Goal: Navigation & Orientation: Understand site structure

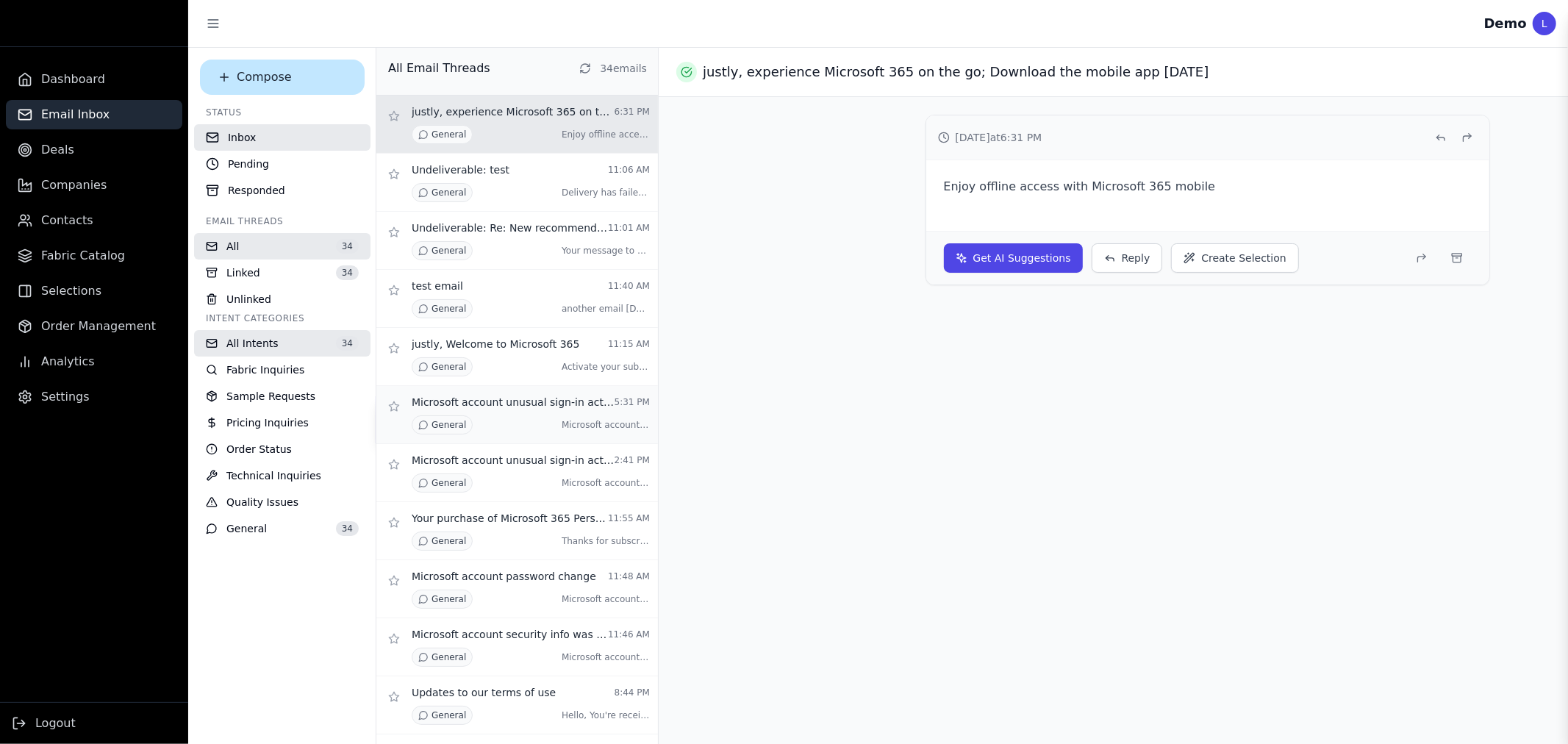
click at [474, 400] on p "Microsoft account unusual sign-in activity" at bounding box center [513, 401] width 203 height 15
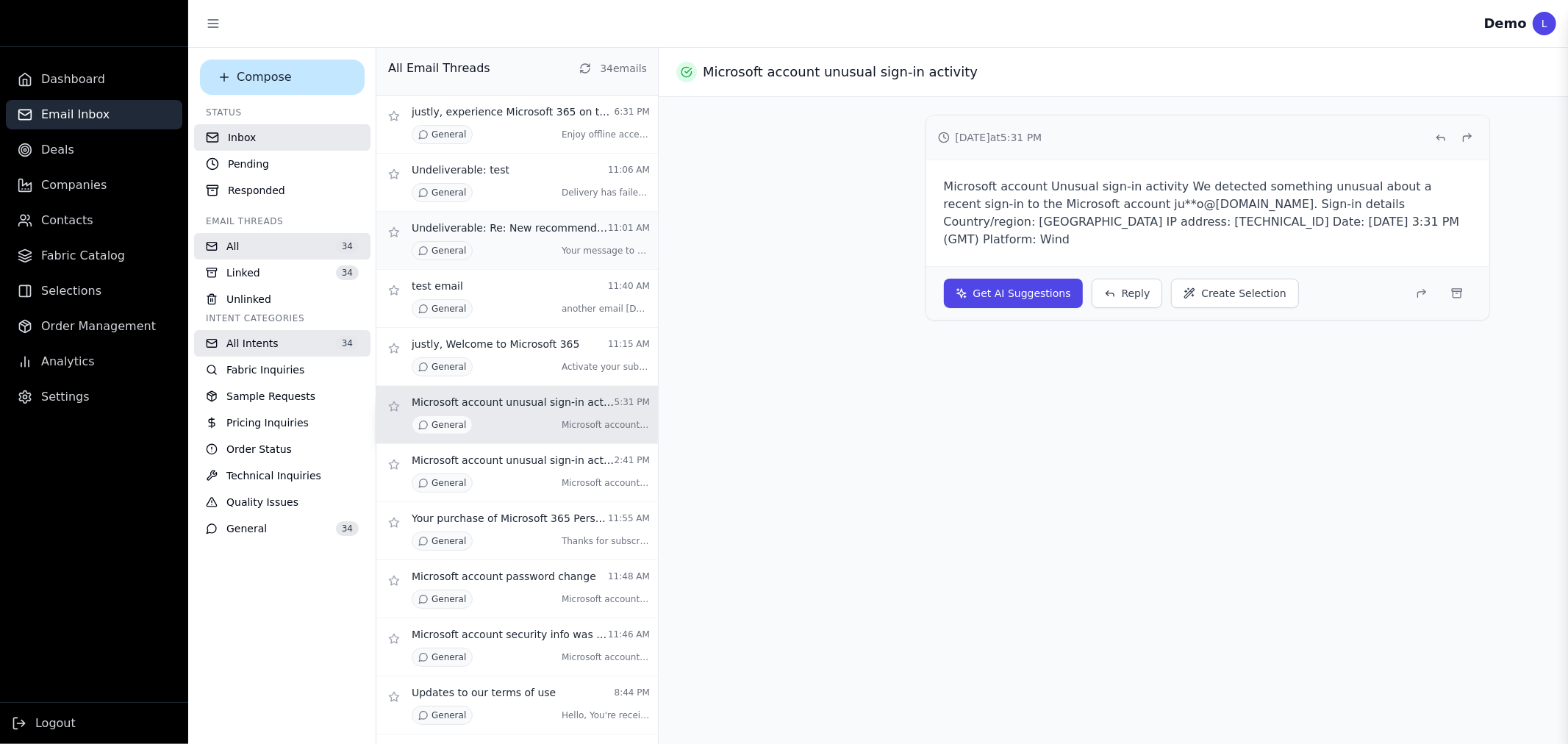
click at [484, 256] on div "General Your message to MSSecurity-nor ..." at bounding box center [530, 251] width 239 height 19
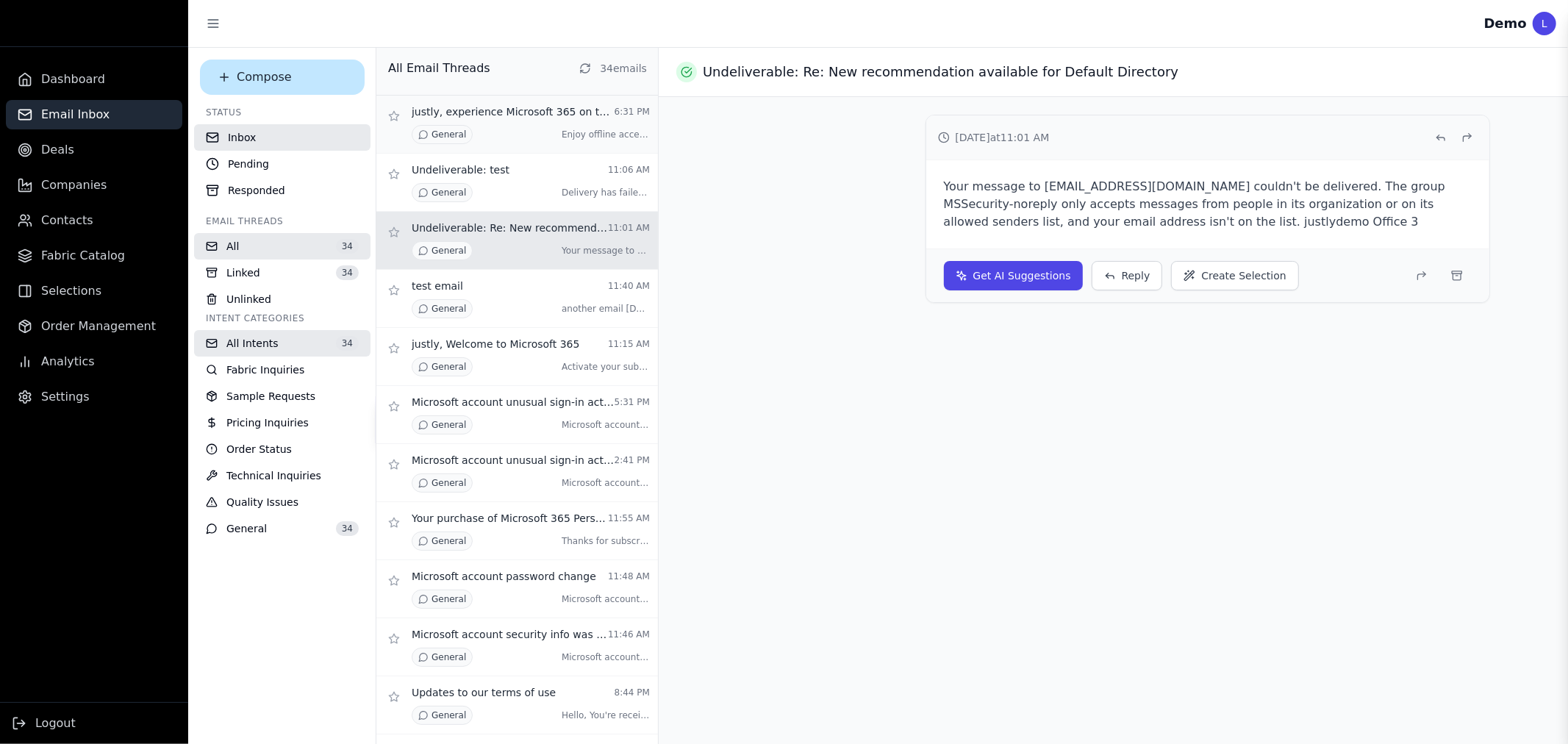
click at [474, 138] on div "General Enjoy offline access with [PERSON_NAME] ..." at bounding box center [530, 134] width 239 height 19
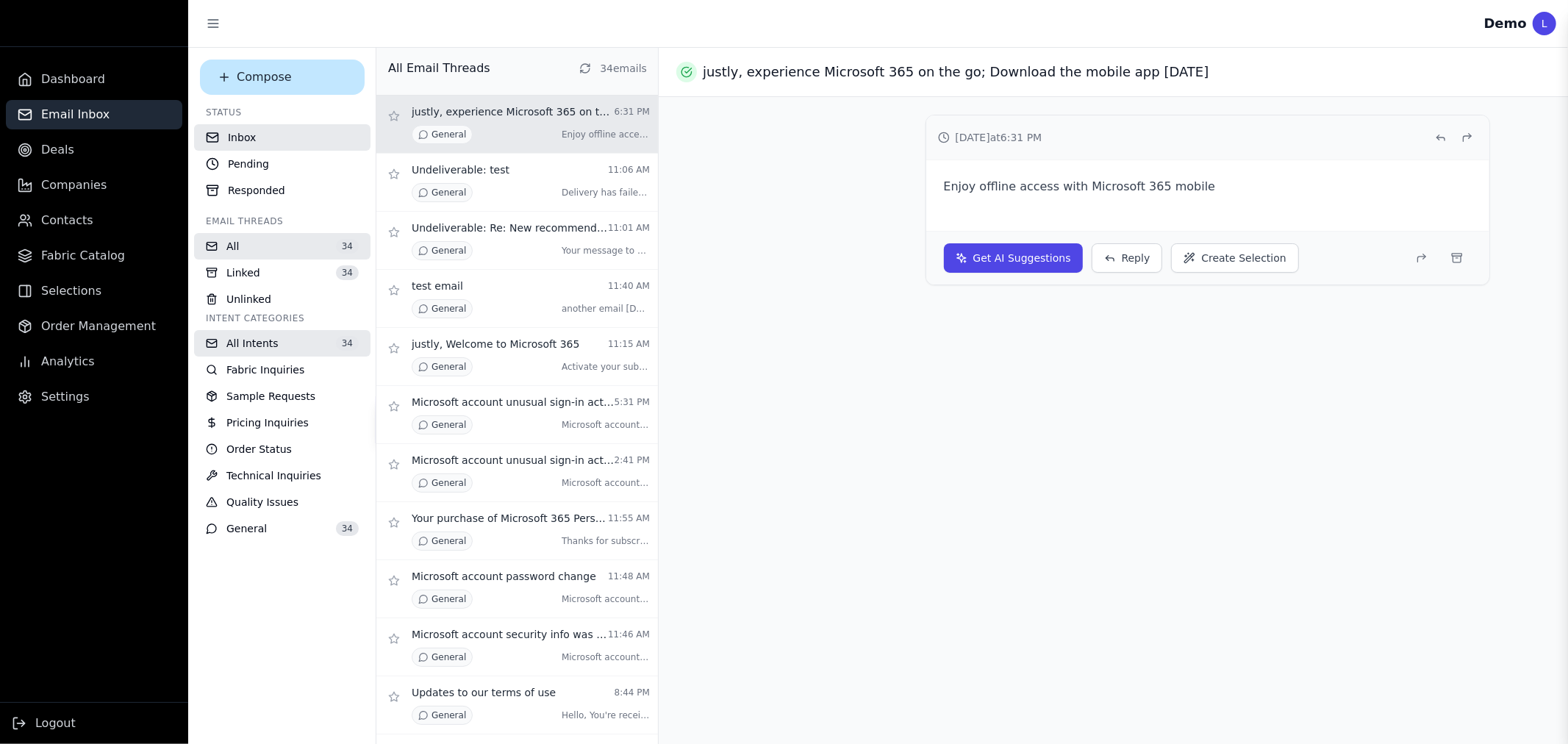
click at [474, 116] on p "justly, experience Microsoft 365 on the go; Download the mobile app [DATE]" at bounding box center [513, 111] width 203 height 15
drag, startPoint x: 27, startPoint y: 59, endPoint x: 60, endPoint y: 77, distance: 37.6
click at [27, 59] on aside "Dashboard Email Inbox Deals Companies Contacts Fabric Catalog Selections Order …" at bounding box center [94, 372] width 188 height 744
click at [60, 78] on span "Dashboard" at bounding box center [73, 79] width 64 height 17
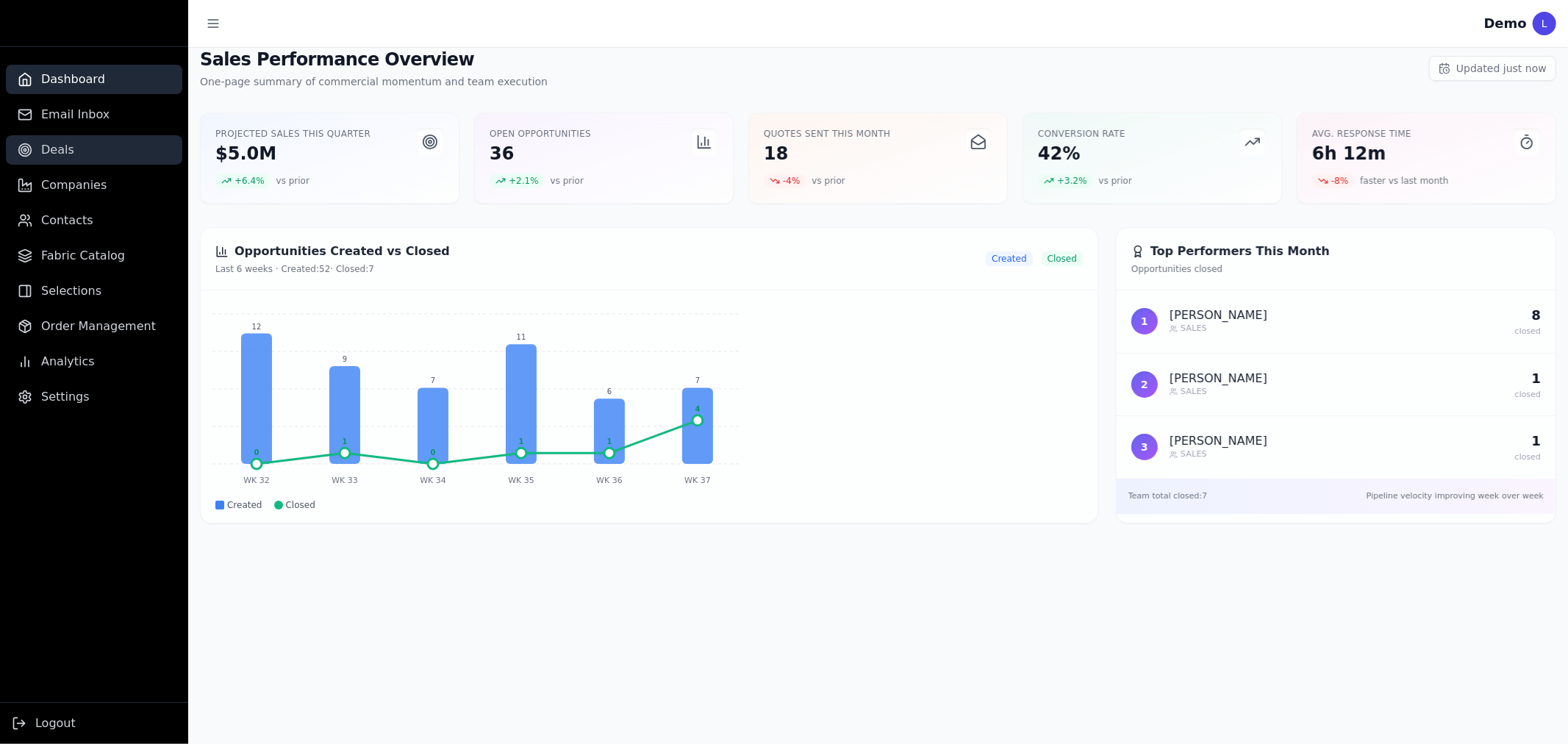
click at [69, 145] on link "Deals" at bounding box center [94, 150] width 177 height 29
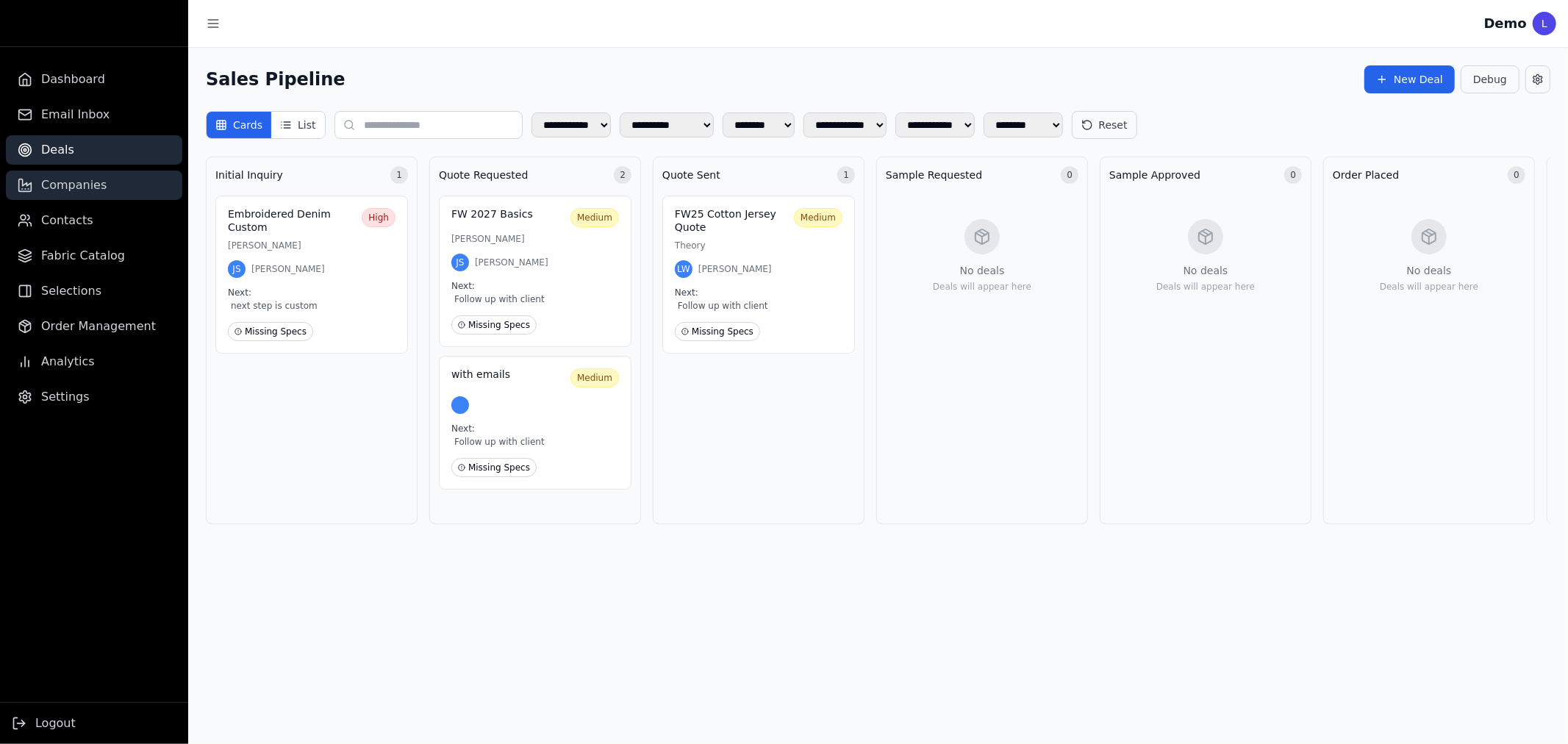
click at [66, 178] on span "Companies" at bounding box center [74, 185] width 65 height 17
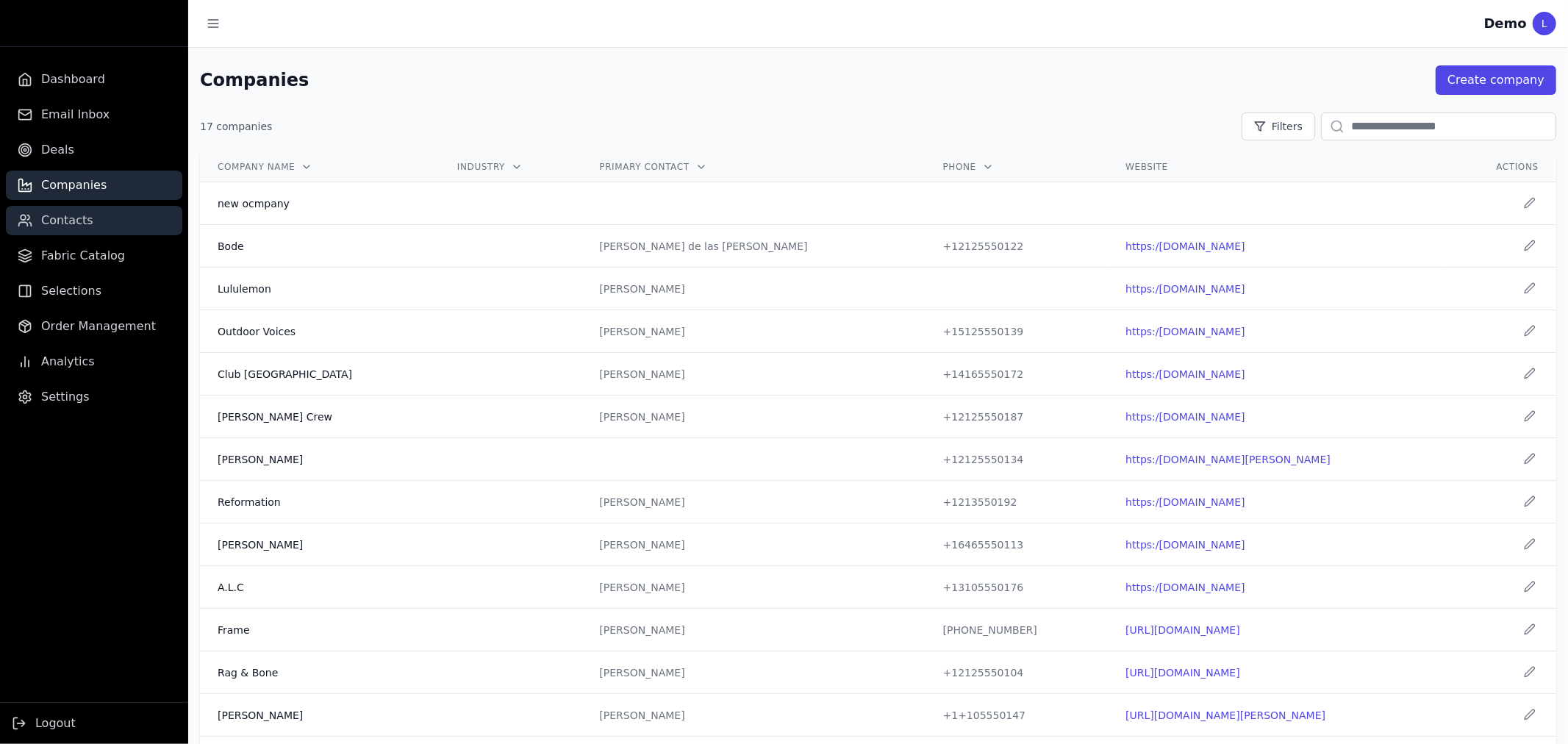
click at [66, 208] on link "Contacts" at bounding box center [94, 220] width 177 height 29
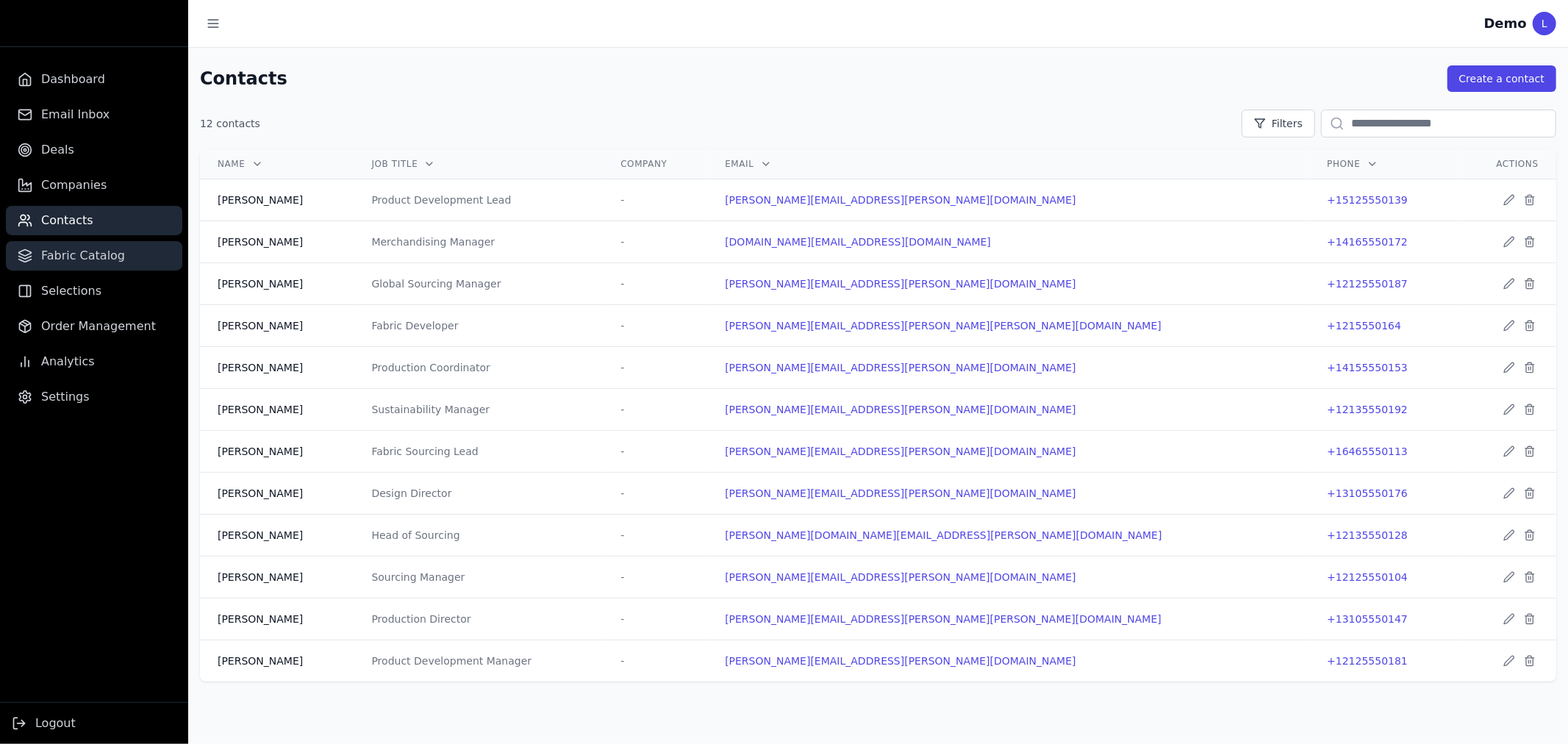
click at [66, 251] on span "Fabric Catalog" at bounding box center [83, 256] width 84 height 17
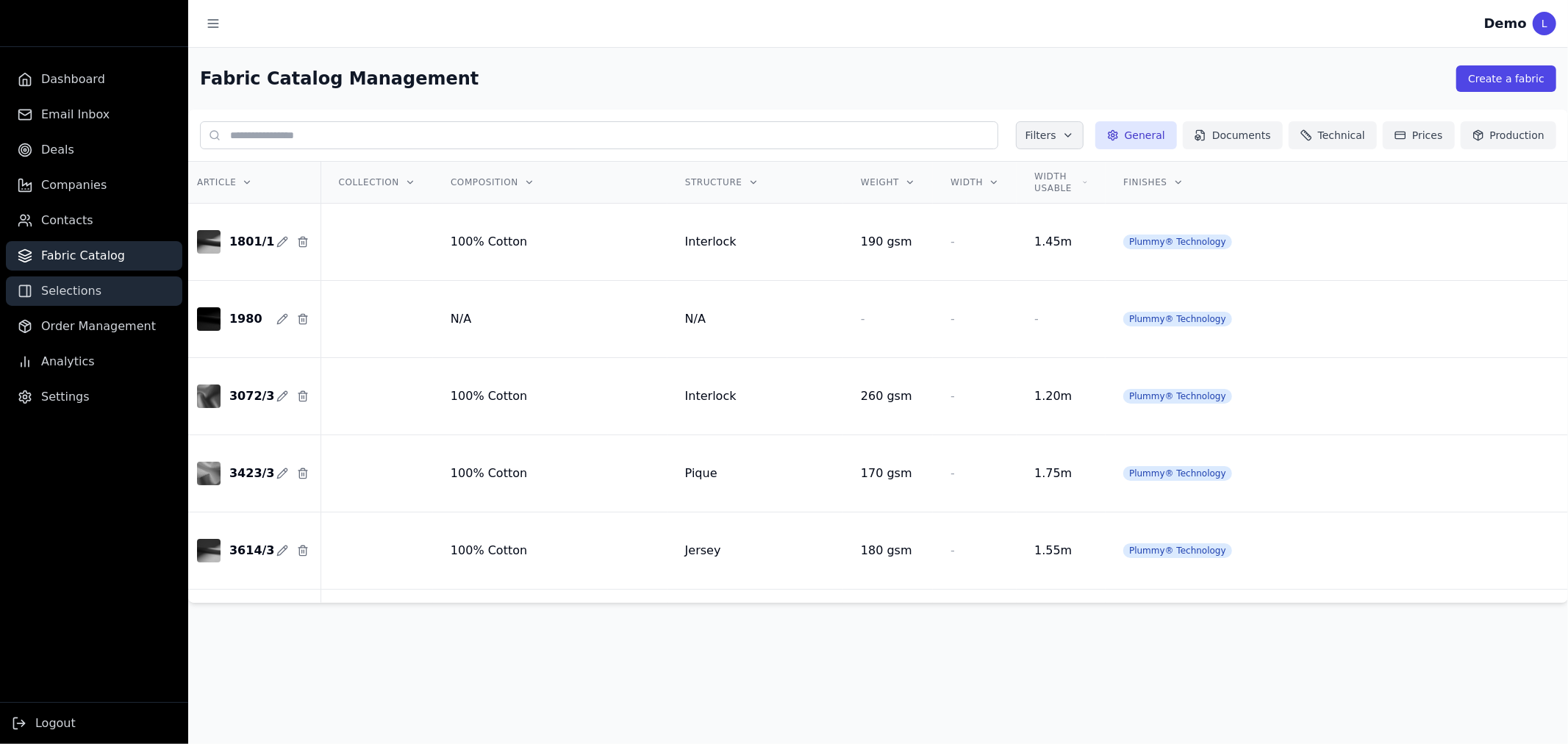
click at [65, 281] on link "Selections" at bounding box center [94, 291] width 177 height 29
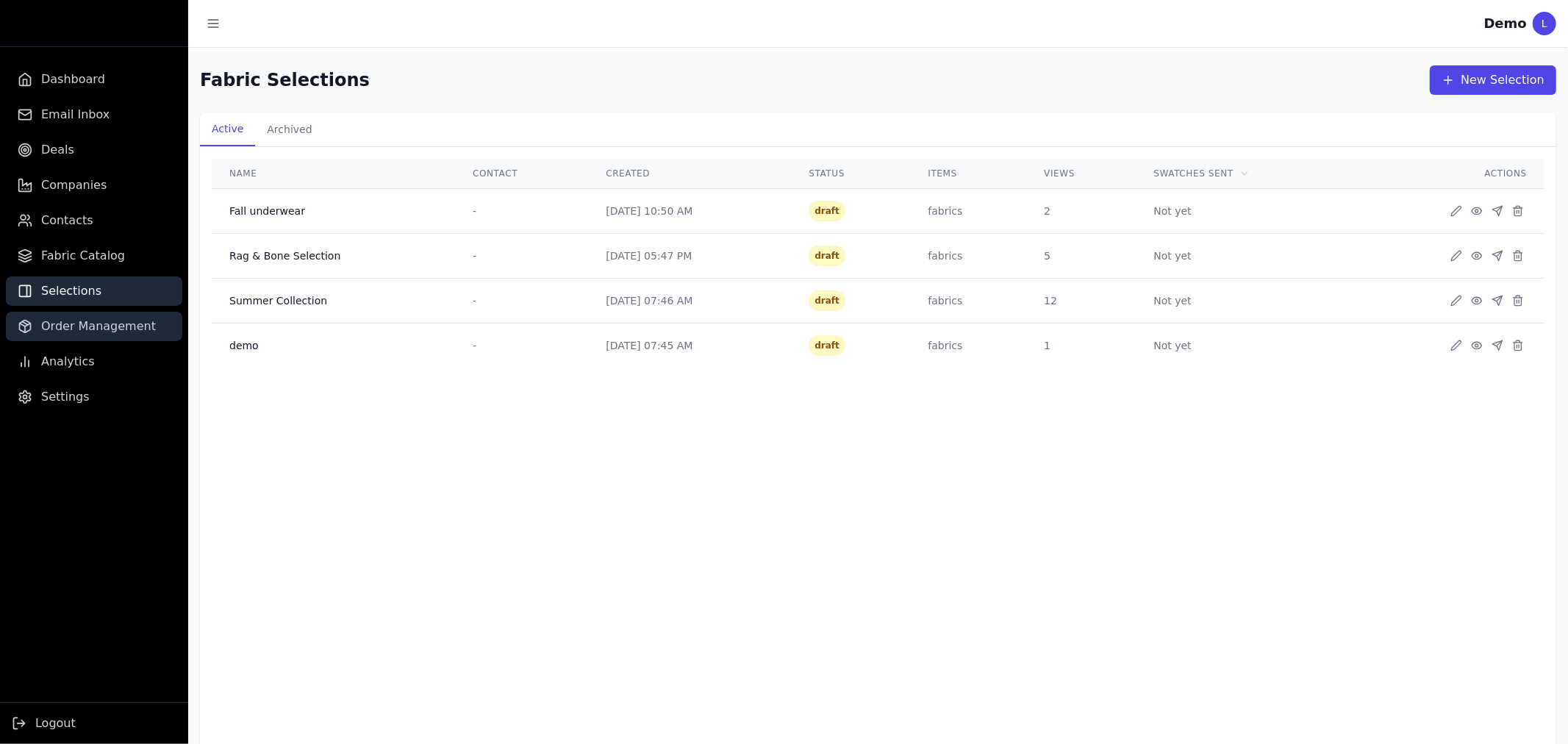
click at [59, 326] on span "Order Management" at bounding box center [98, 326] width 115 height 17
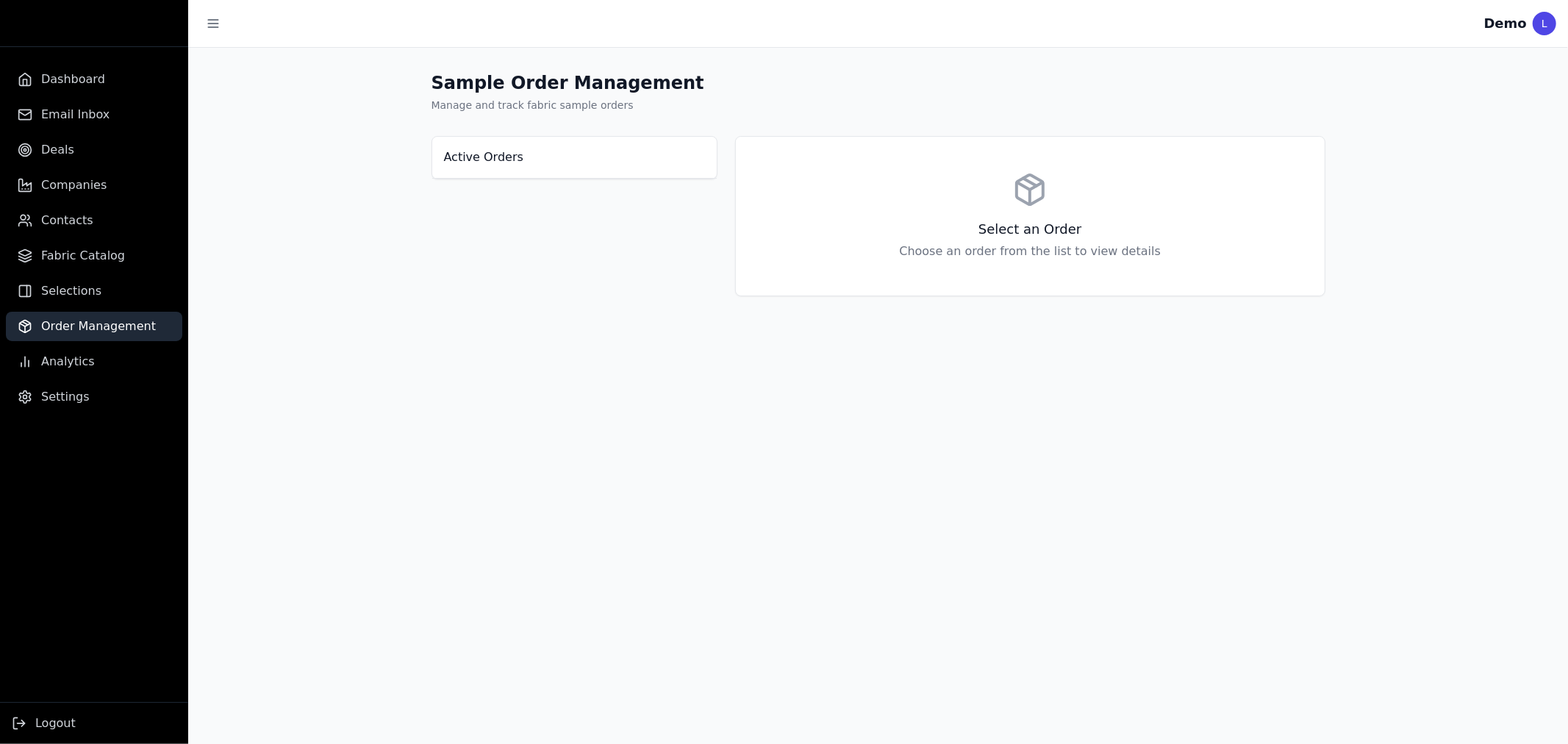
click at [63, 340] on link "Order Management" at bounding box center [94, 326] width 177 height 29
click at [70, 359] on span "Analytics" at bounding box center [68, 362] width 53 height 17
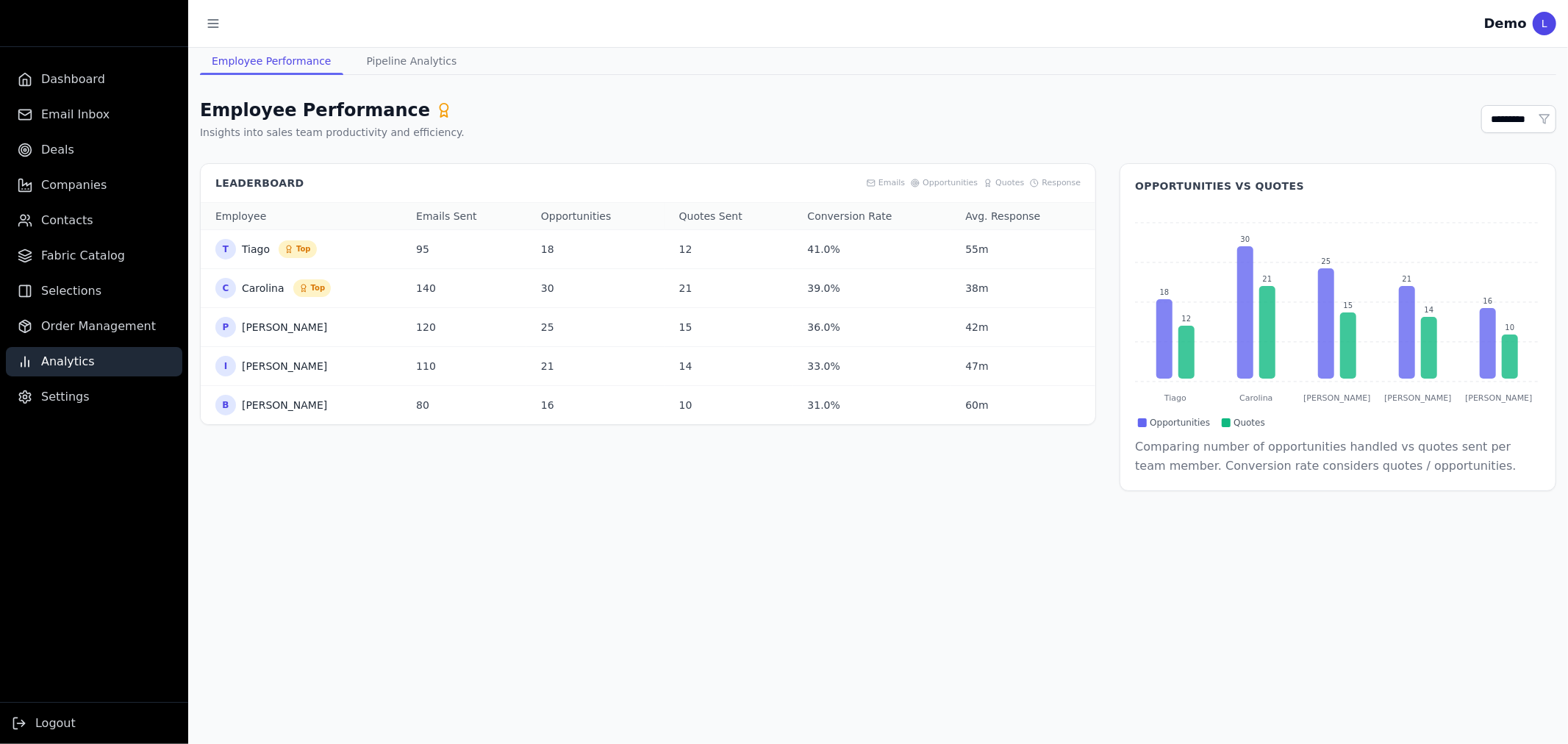
click at [59, 379] on ul "Dashboard Email Inbox Deals Companies Contacts Fabric Catalog Selections Order …" at bounding box center [94, 238] width 188 height 347
click at [56, 388] on span "Settings" at bounding box center [65, 397] width 48 height 17
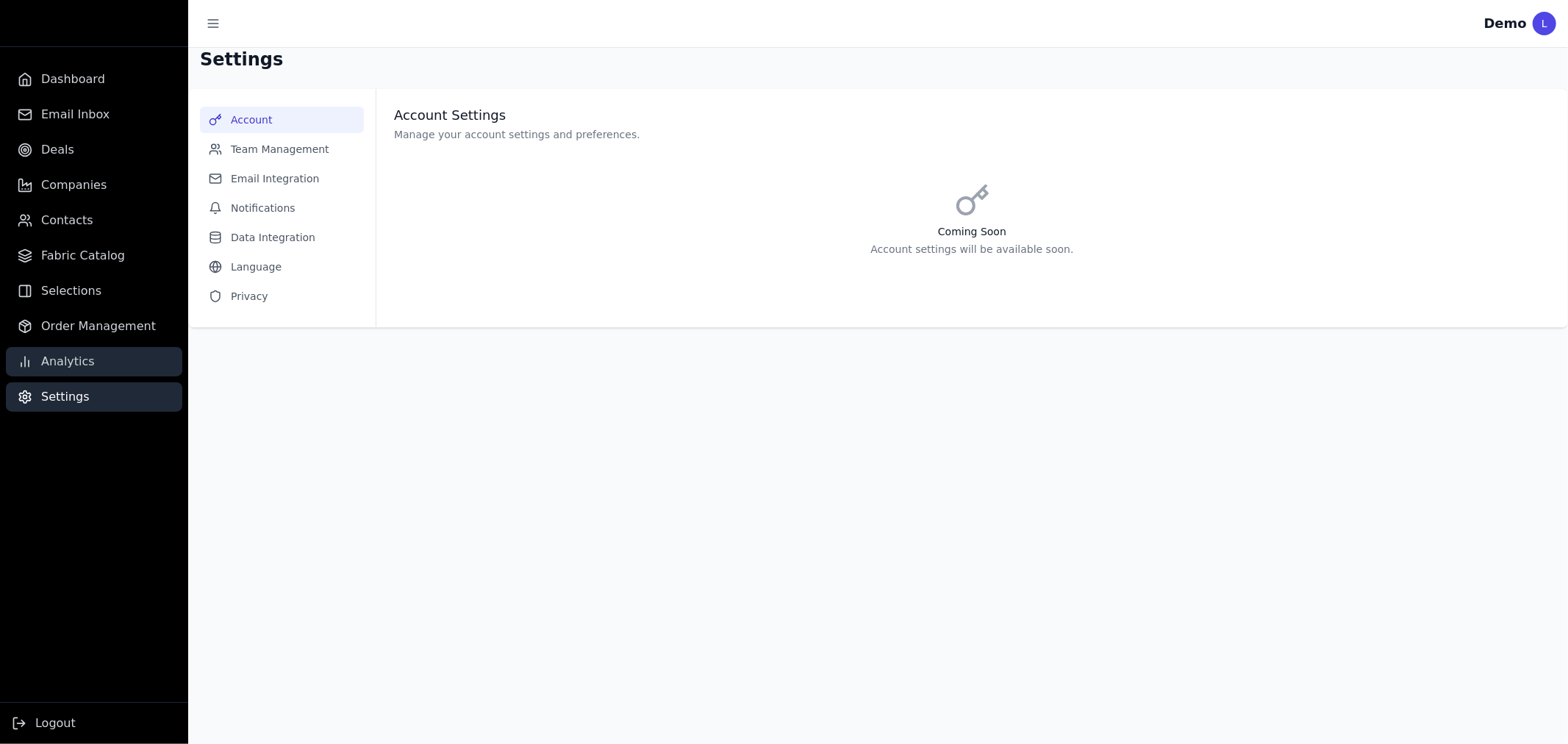
click at [58, 363] on span "Analytics" at bounding box center [68, 362] width 53 height 17
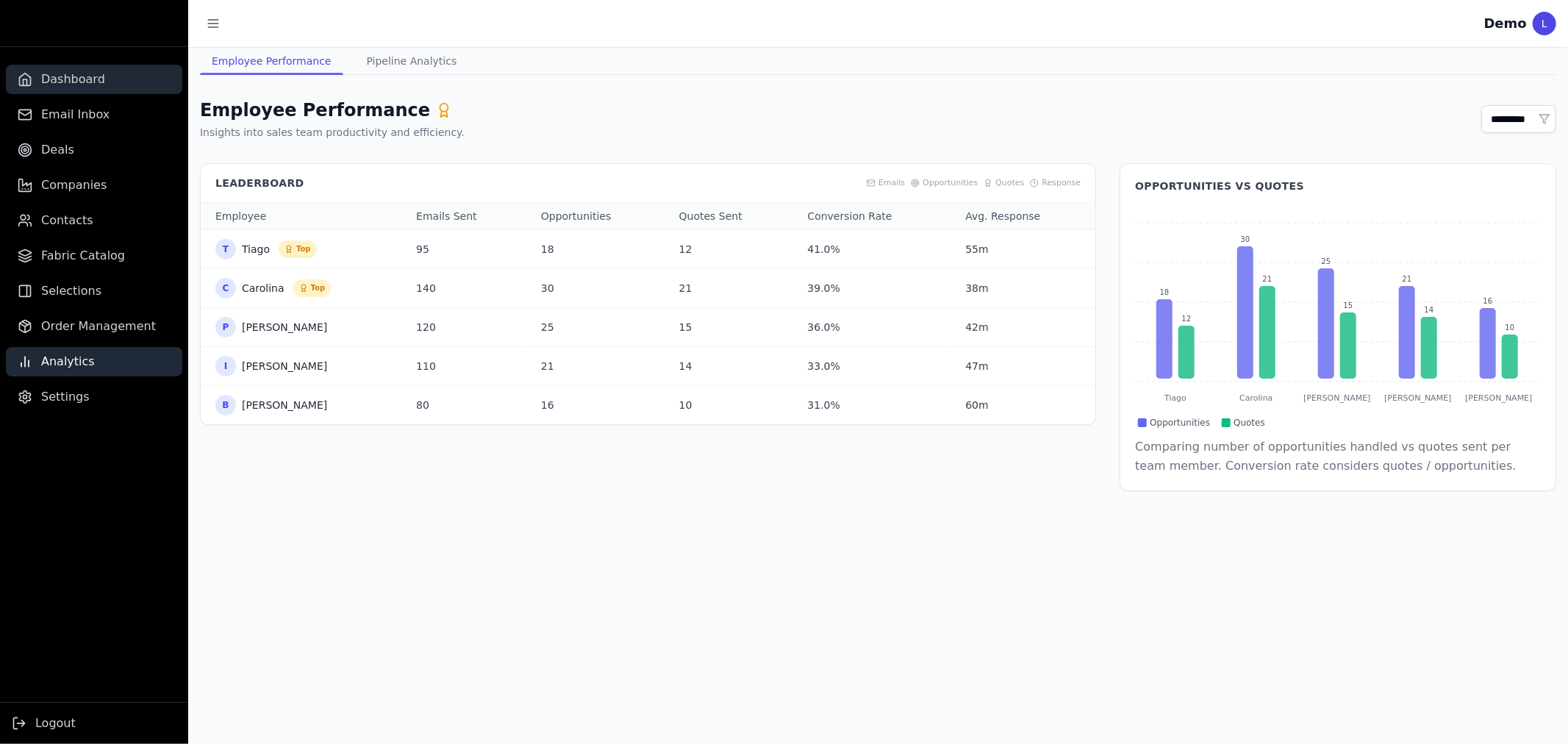
click at [81, 76] on span "Dashboard" at bounding box center [73, 79] width 64 height 17
